Goal: Task Accomplishment & Management: Complete application form

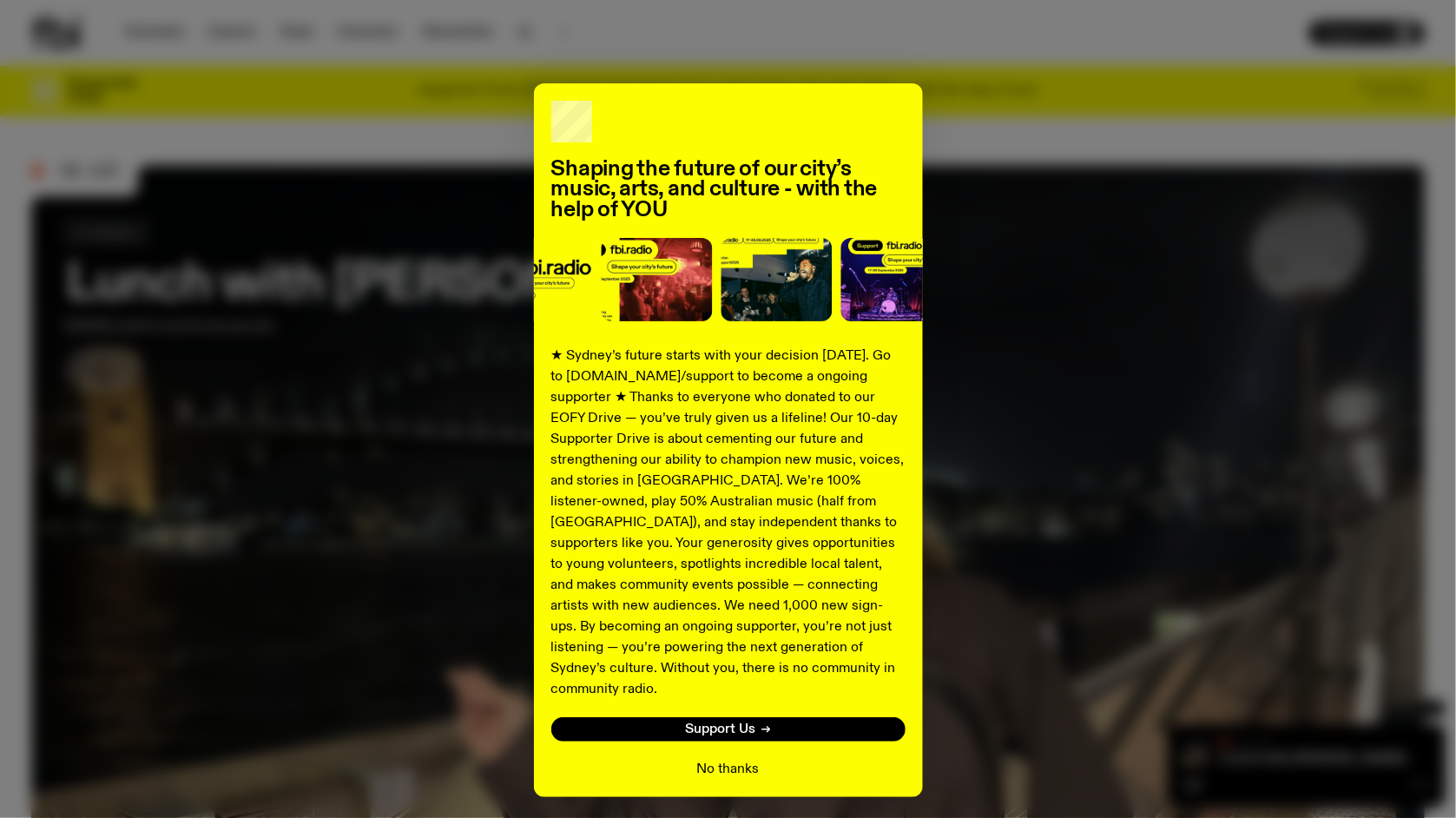
click at [699, 759] on button "No thanks" at bounding box center [729, 769] width 62 height 21
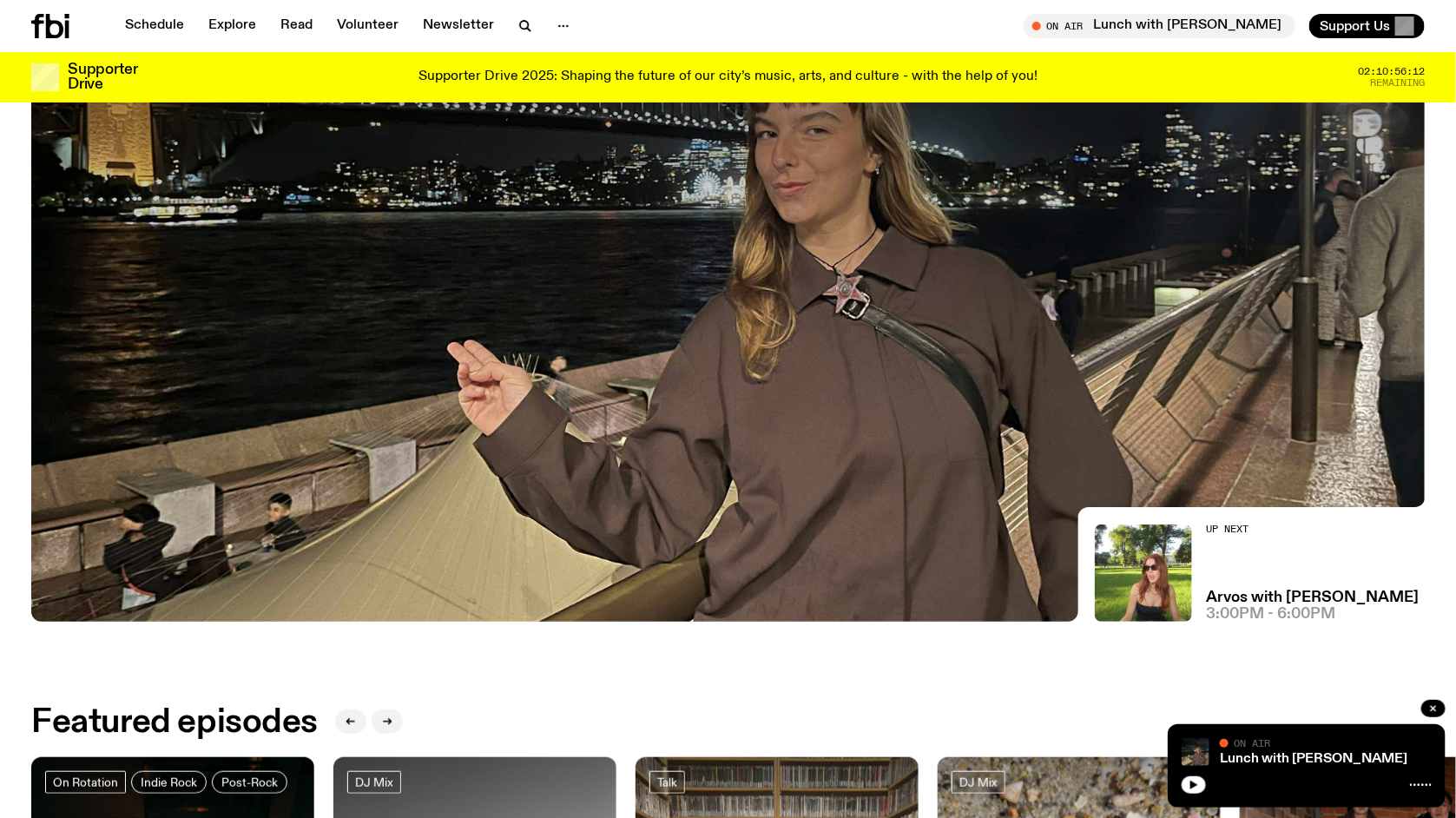
scroll to position [423, 0]
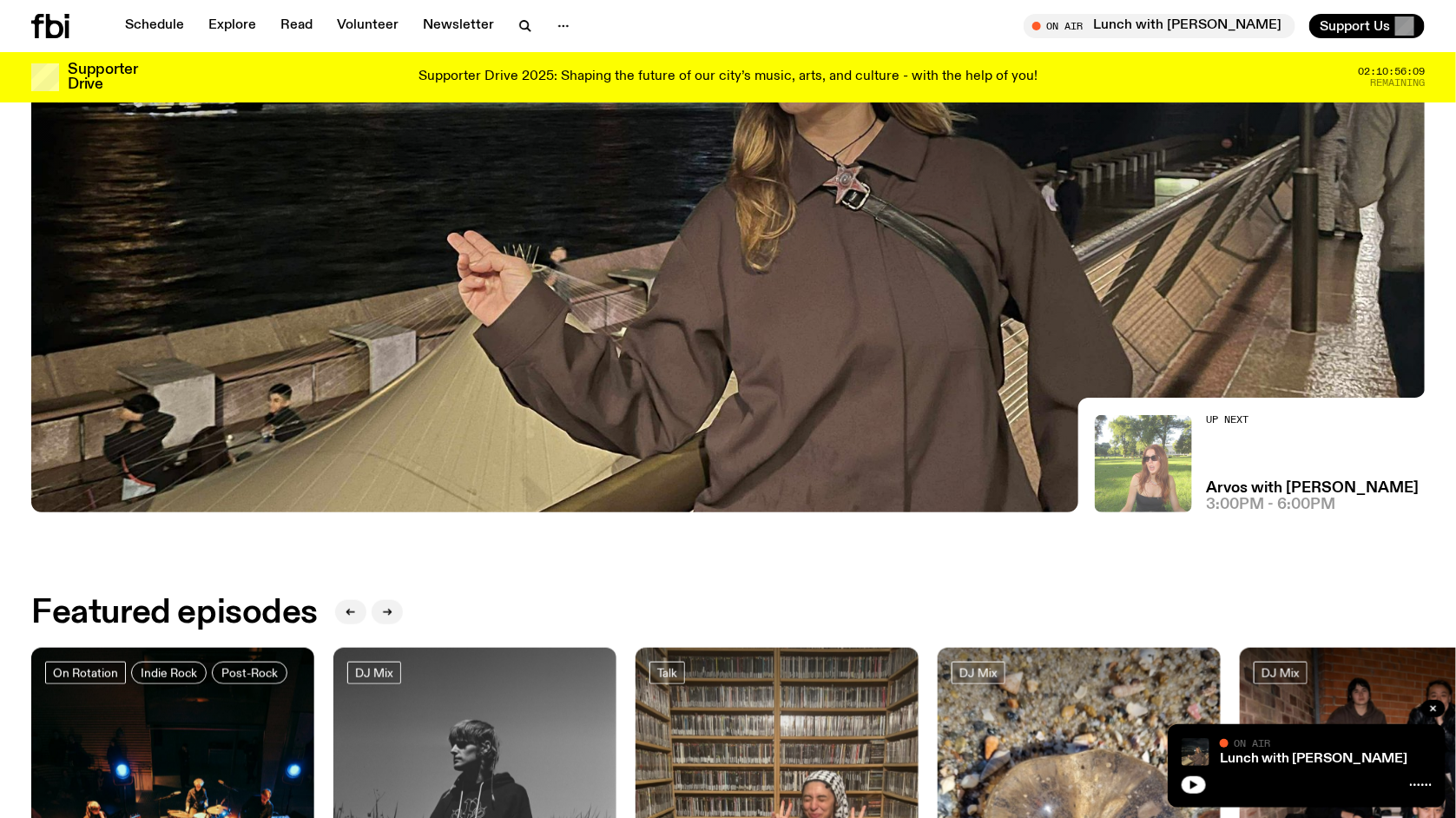
click at [1155, 485] on img at bounding box center [1143, 464] width 97 height 97
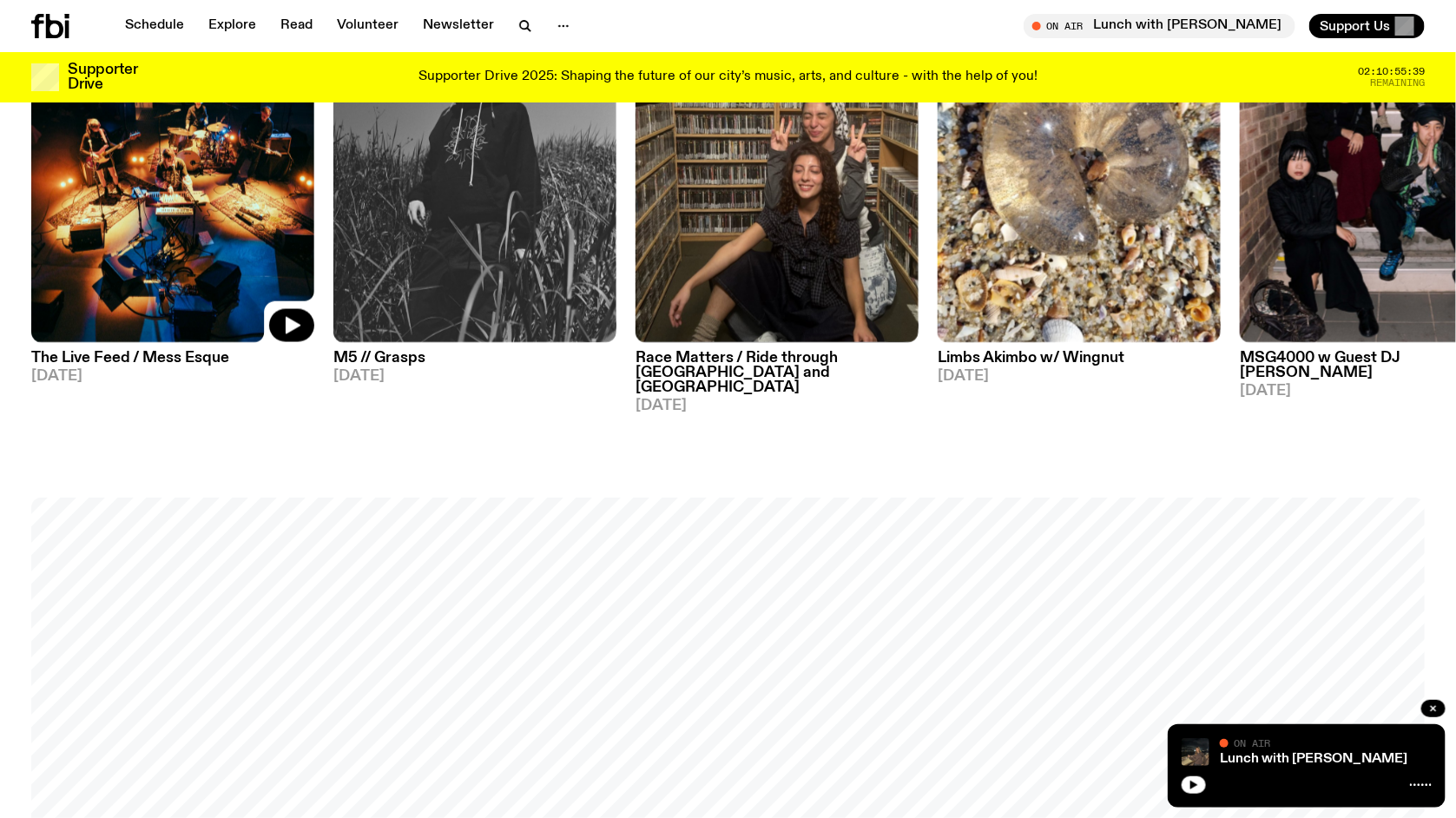
scroll to position [1091, 0]
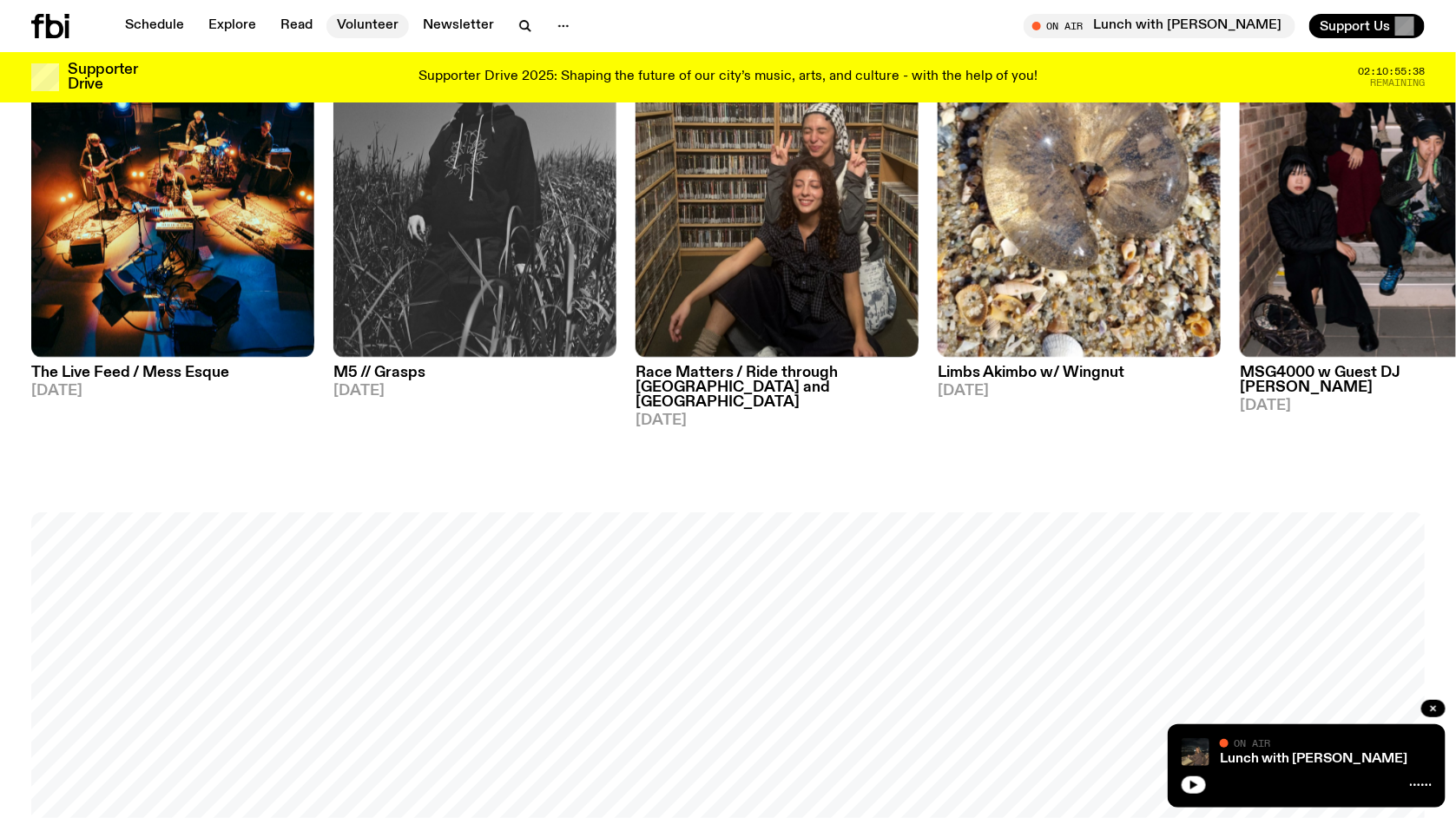
click at [379, 29] on link "Volunteer" at bounding box center [368, 26] width 83 height 25
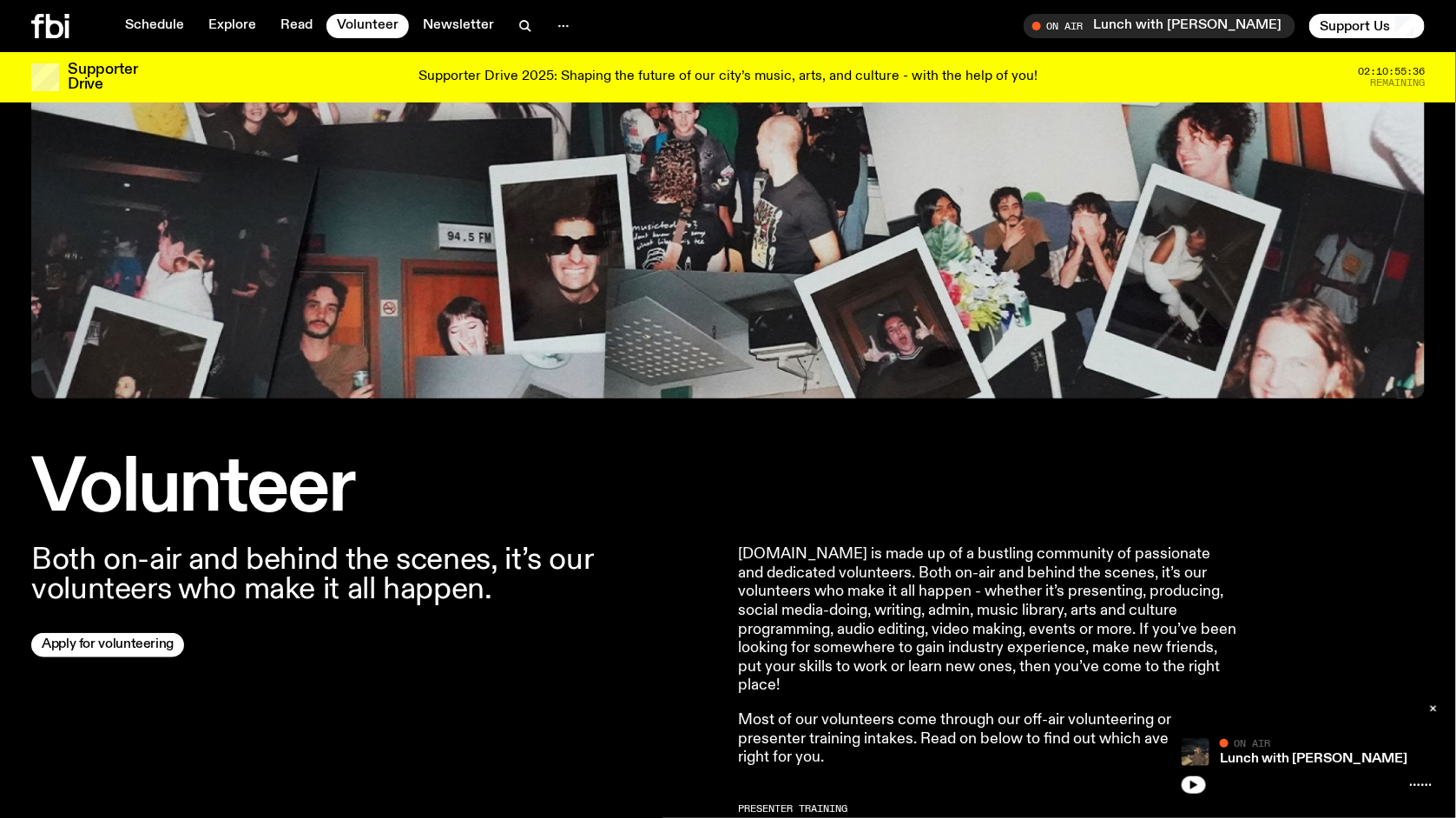
scroll to position [527, 0]
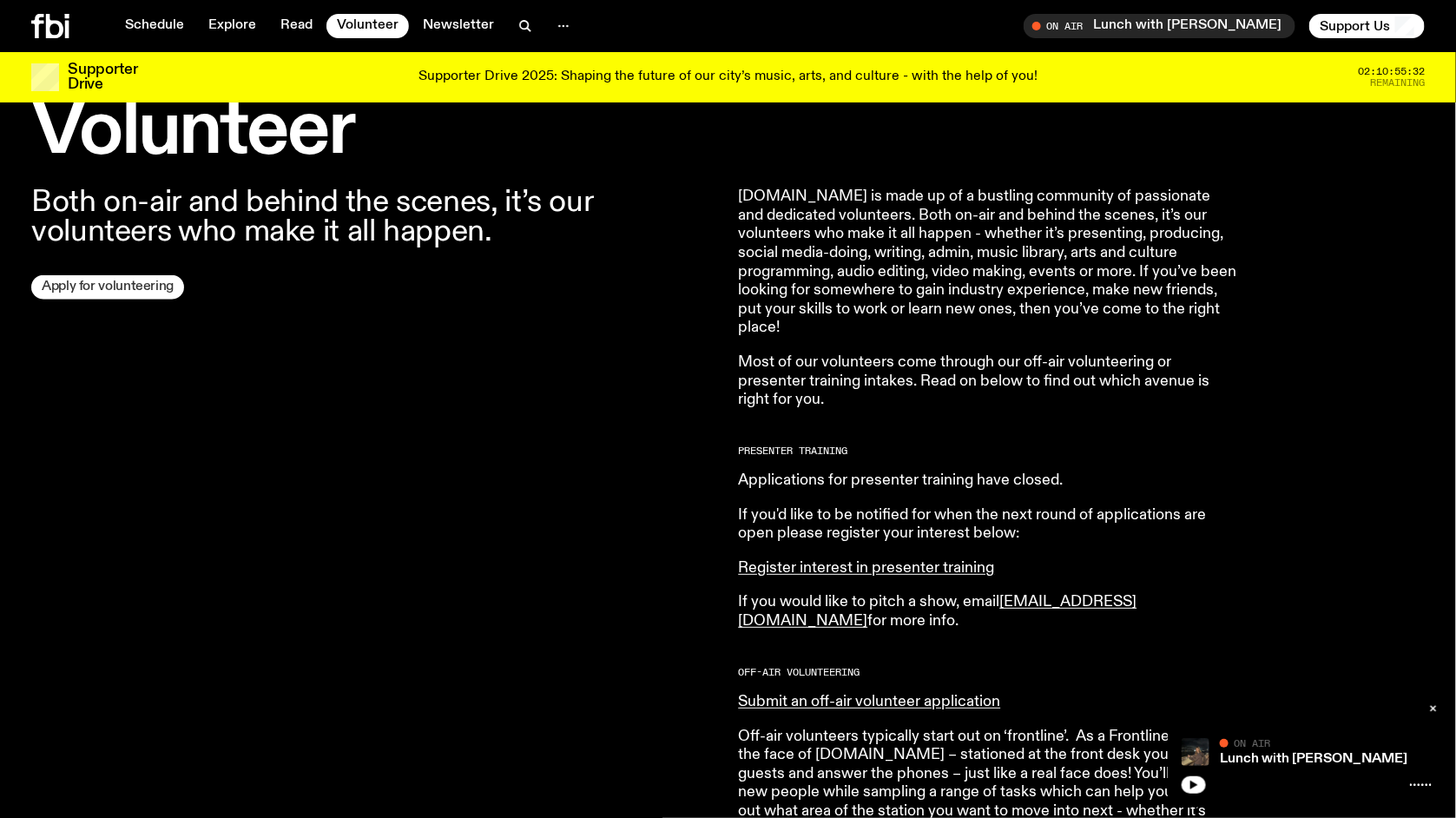
click at [123, 291] on link "Apply for volunteering" at bounding box center [107, 287] width 153 height 25
